Goal: Information Seeking & Learning: Learn about a topic

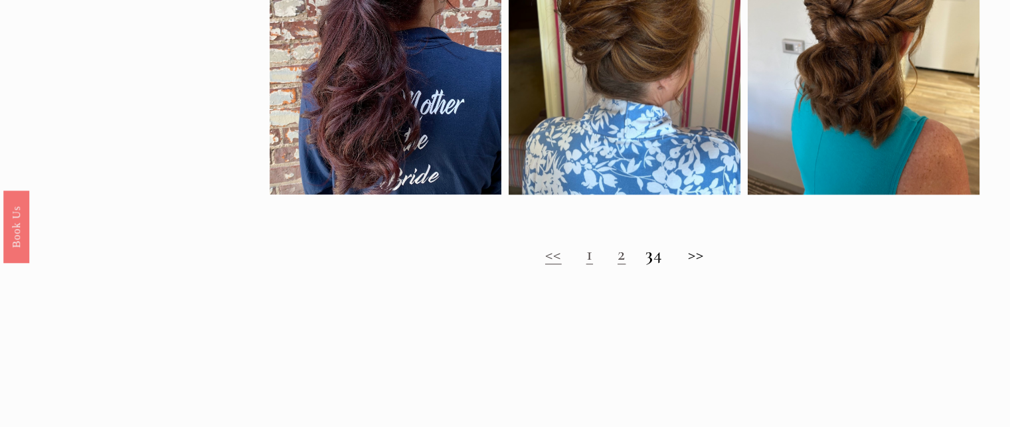
scroll to position [1098, 0]
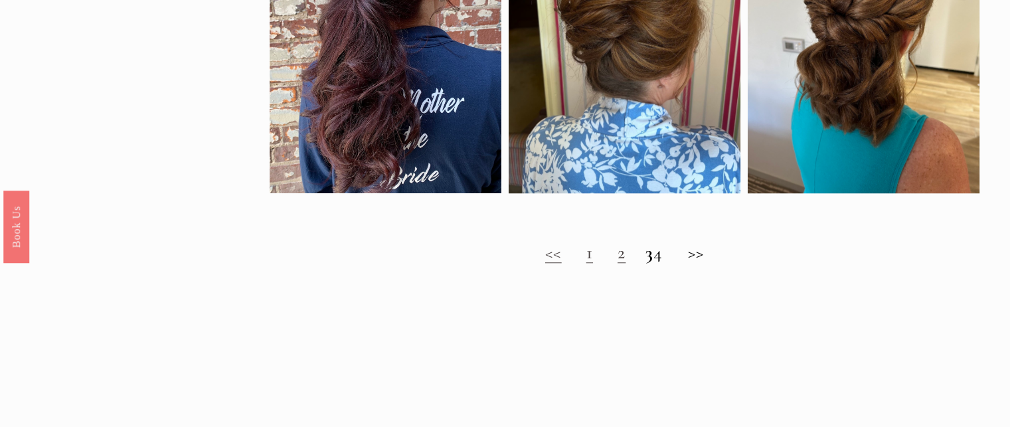
click at [617, 264] on link "2" at bounding box center [621, 252] width 8 height 23
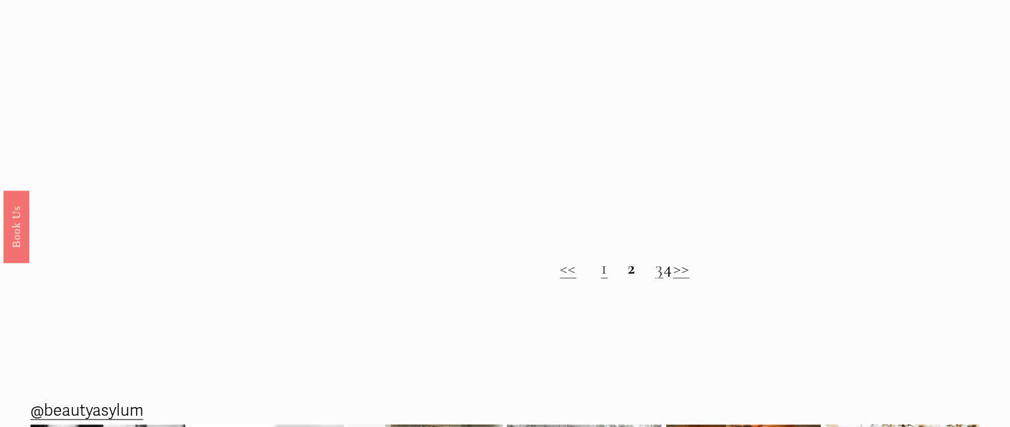
scroll to position [1096, 0]
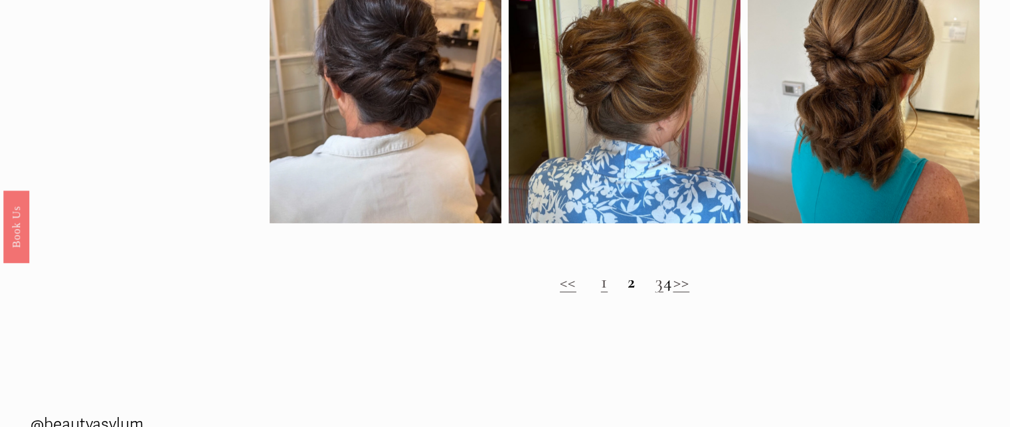
click at [655, 293] on link "3" at bounding box center [659, 281] width 8 height 23
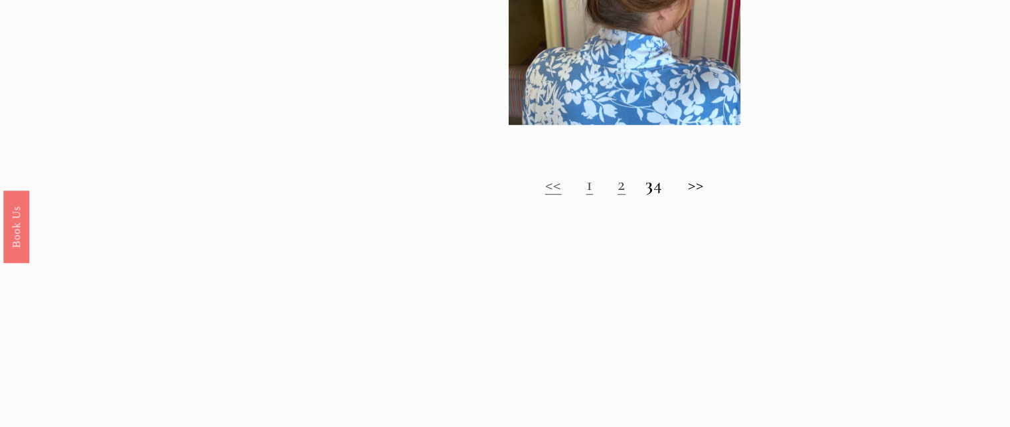
scroll to position [1168, 0]
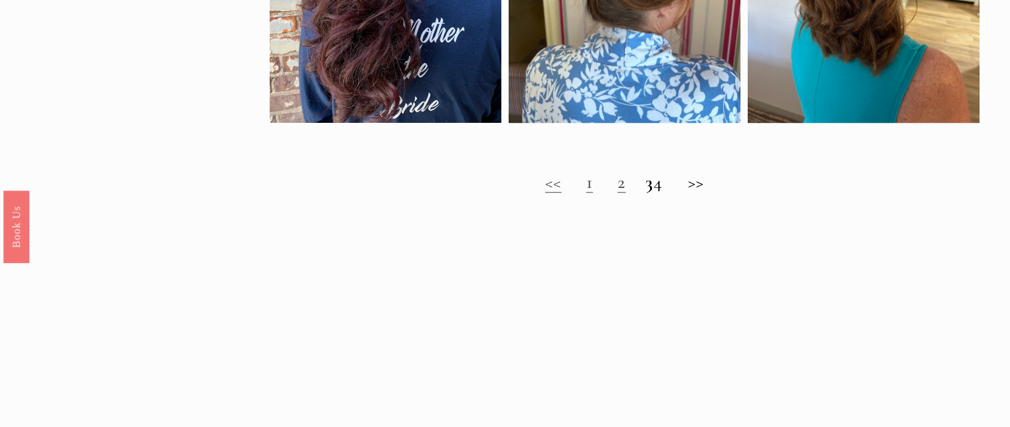
click at [668, 193] on h2 "<< 1 2 3 4 >>" at bounding box center [625, 182] width 710 height 22
click at [701, 191] on h2 "<< 1 2 3 4 >>" at bounding box center [625, 182] width 710 height 22
click at [707, 192] on h2 "<< 1 2 3 4 >>" at bounding box center [625, 182] width 710 height 22
